Goal: Task Accomplishment & Management: Use online tool/utility

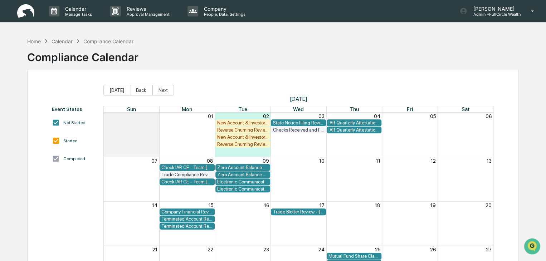
click at [249, 191] on div "Electronic Communication Review - Team [PERSON_NAME]" at bounding box center [242, 188] width 51 height 5
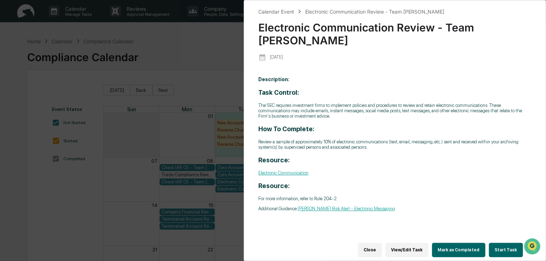
drag, startPoint x: 195, startPoint y: 192, endPoint x: 200, endPoint y: 192, distance: 5.0
click at [196, 192] on div "Calendar Event Electronic Communication Review - Team [PERSON_NAME] Electronic …" at bounding box center [273, 130] width 546 height 261
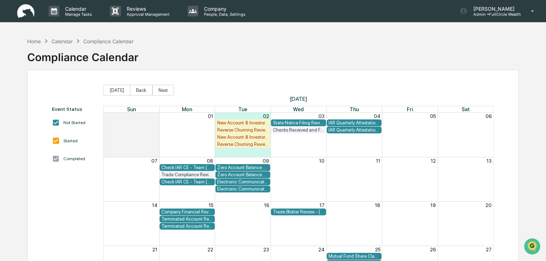
click at [234, 182] on div "Electronic Communication Review - Team [PERSON_NAME]" at bounding box center [242, 181] width 51 height 5
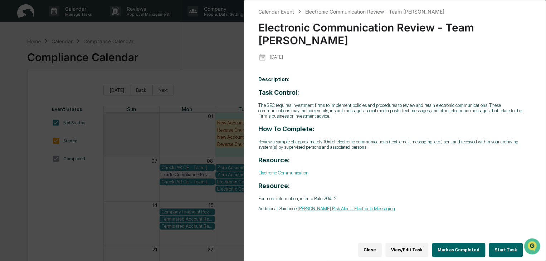
click at [501, 249] on button "Start Task" at bounding box center [505, 250] width 34 height 14
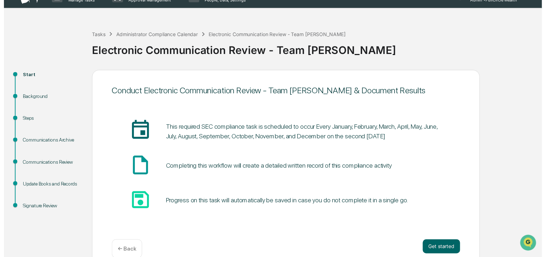
scroll to position [27, 0]
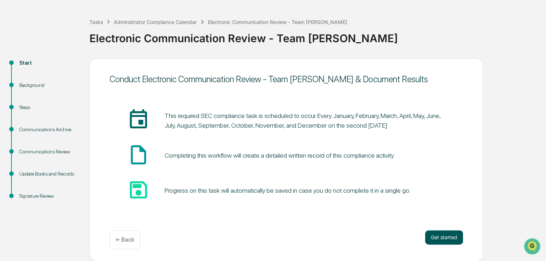
click at [454, 235] on button "Get started" at bounding box center [444, 237] width 38 height 14
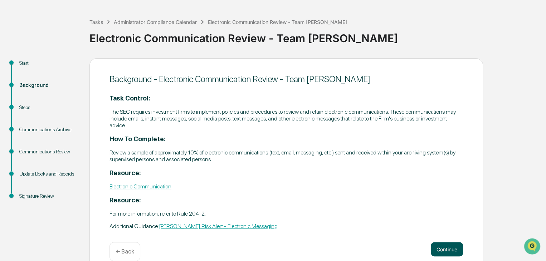
click at [452, 248] on button "Continue" at bounding box center [447, 249] width 32 height 14
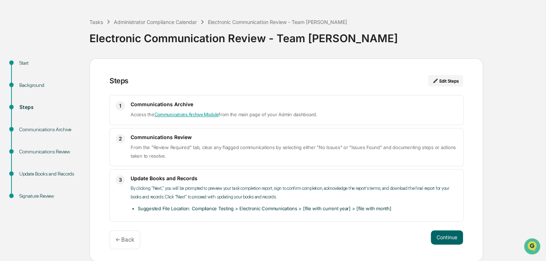
click at [445, 229] on div "Steps Edit Steps 1 Communications Archive Access the Communications Archive Mod…" at bounding box center [285, 159] width 393 height 203
click at [447, 234] on button "Continue" at bounding box center [447, 237] width 32 height 14
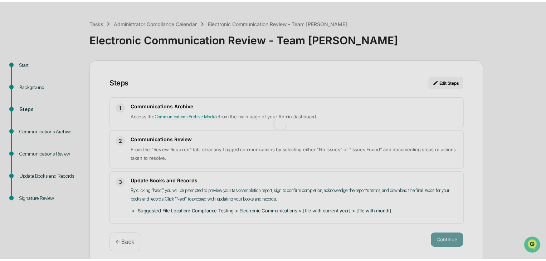
scroll to position [5, 0]
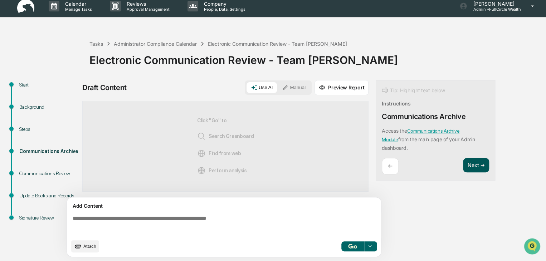
click at [482, 162] on button "Next ➔" at bounding box center [476, 165] width 26 height 15
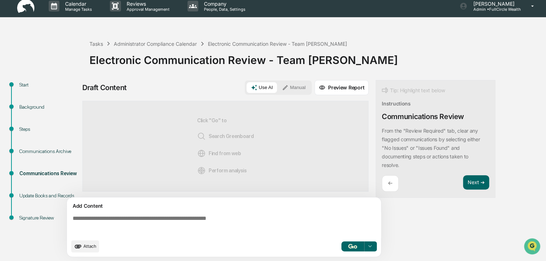
click at [292, 86] on button "Manual" at bounding box center [294, 87] width 32 height 11
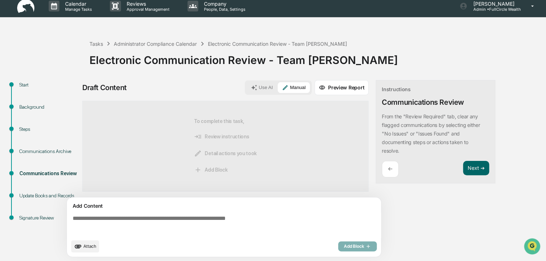
click at [266, 218] on textarea at bounding box center [225, 225] width 311 height 26
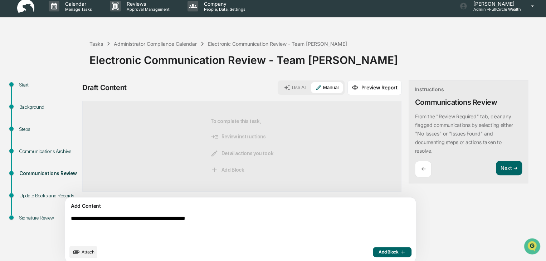
type textarea "**********"
click at [378, 251] on span "Add Block" at bounding box center [391, 252] width 27 height 6
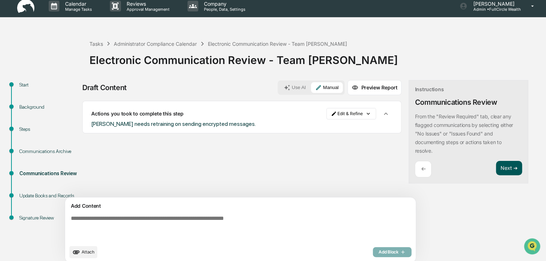
click at [496, 168] on button "Next ➔" at bounding box center [509, 168] width 26 height 15
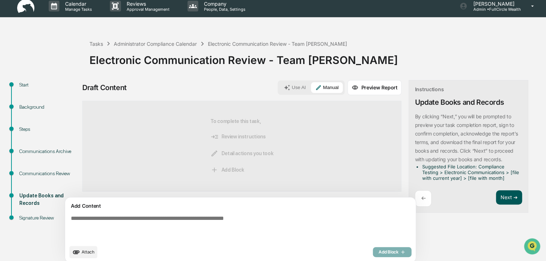
click at [496, 197] on button "Next ➔" at bounding box center [509, 197] width 26 height 15
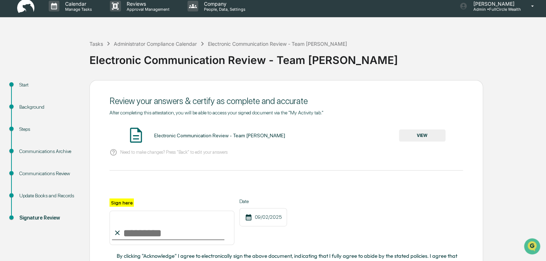
click at [413, 135] on button "VIEW" at bounding box center [422, 135] width 46 height 12
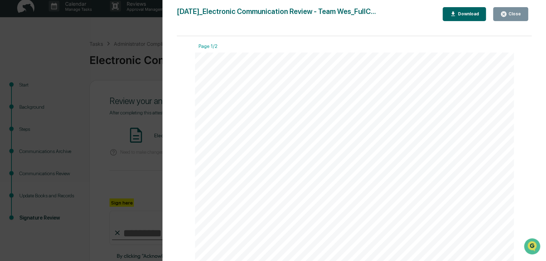
click at [512, 12] on div "Close" at bounding box center [514, 13] width 14 height 5
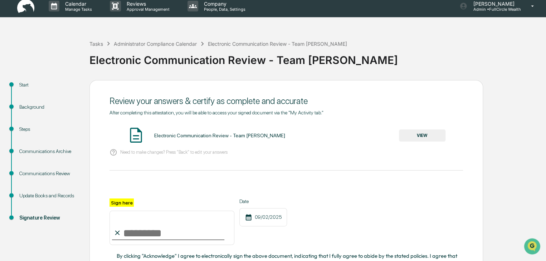
click at [148, 239] on input "Sign here" at bounding box center [171, 228] width 125 height 34
type input "**********"
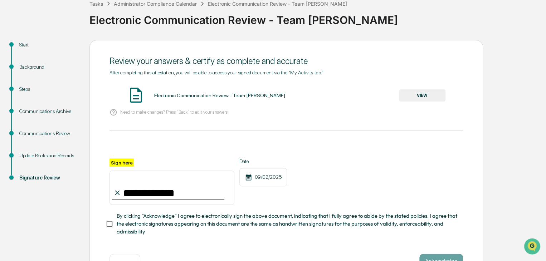
scroll to position [72, 0]
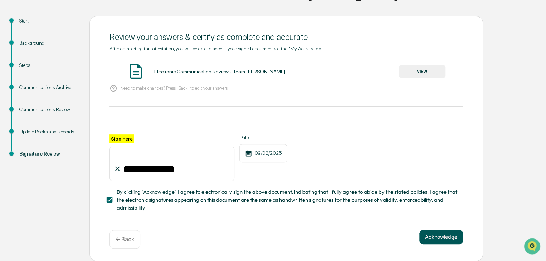
click at [443, 233] on button "Acknowledge" at bounding box center [441, 237] width 44 height 14
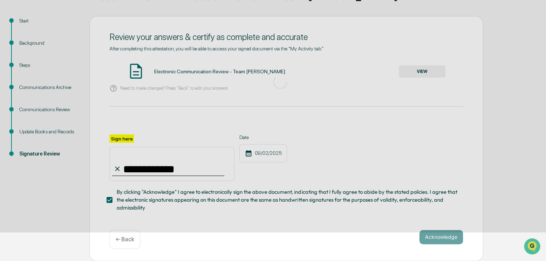
scroll to position [27, 0]
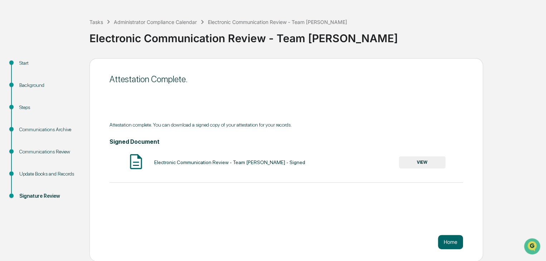
click at [425, 162] on button "VIEW" at bounding box center [422, 162] width 46 height 12
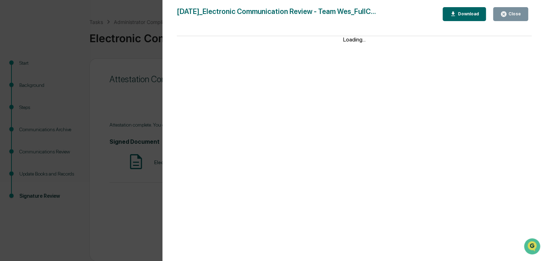
click at [463, 16] on div "Download" at bounding box center [467, 13] width 23 height 5
click at [121, 57] on div "Version History [DATE] 06:57 PM [PERSON_NAME] [DATE]_Electronic Communication R…" at bounding box center [273, 130] width 546 height 261
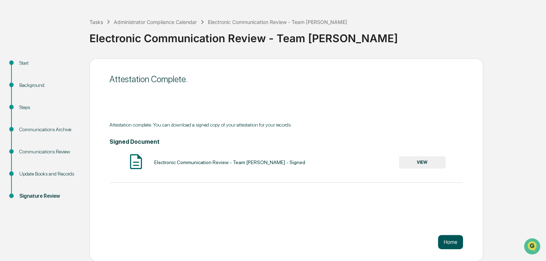
click at [447, 240] on button "Home" at bounding box center [450, 242] width 25 height 14
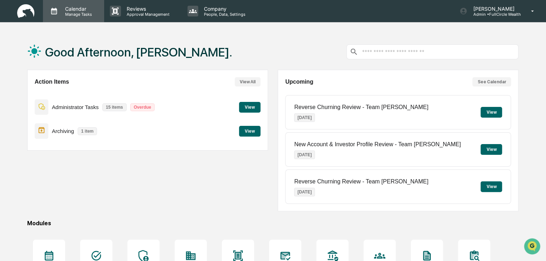
click at [69, 11] on p "Calendar" at bounding box center [77, 9] width 36 height 6
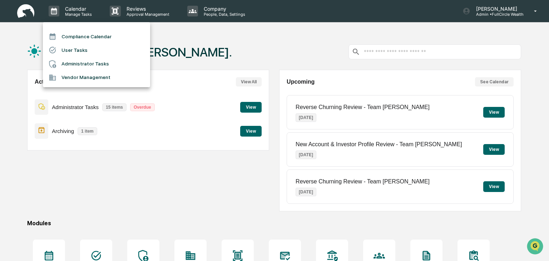
click at [86, 36] on li "Compliance Calendar" at bounding box center [96, 37] width 107 height 14
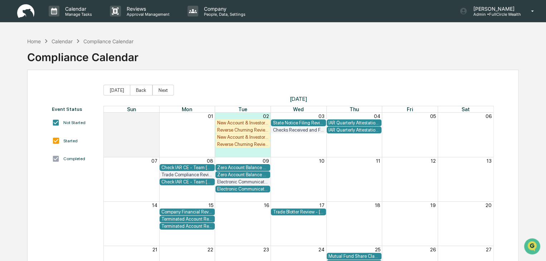
click at [300, 130] on div "Checks Received and Forwarded Log" at bounding box center [297, 129] width 51 height 5
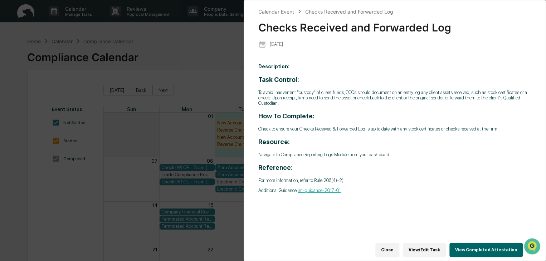
click at [480, 244] on button "View Completed Attestation" at bounding box center [485, 250] width 73 height 14
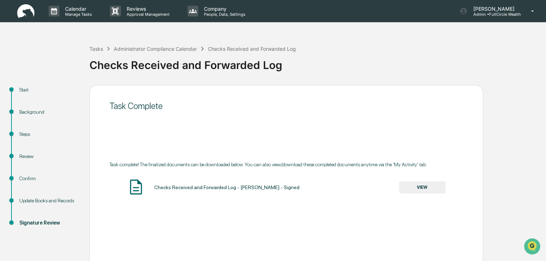
click at [418, 187] on button "VIEW" at bounding box center [422, 187] width 46 height 12
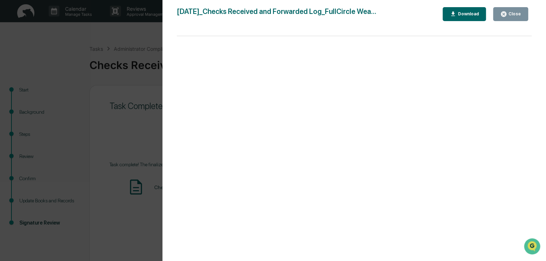
click at [467, 16] on div "Download" at bounding box center [467, 13] width 23 height 5
